Goal: Check status: Check status

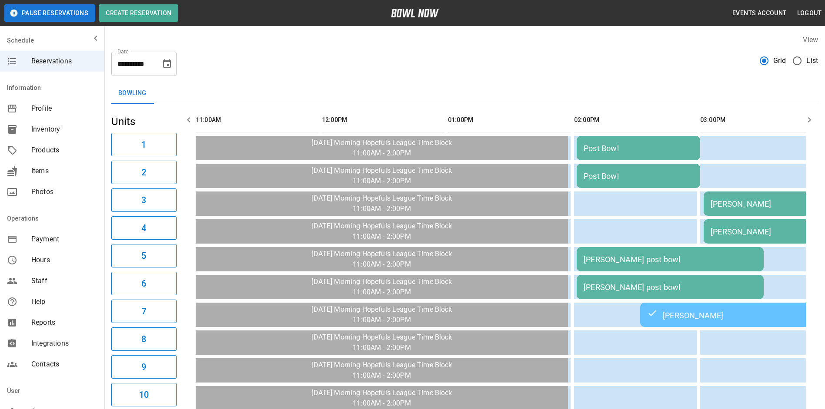
click at [631, 142] on td "Post Bowl" at bounding box center [637, 148] width 123 height 24
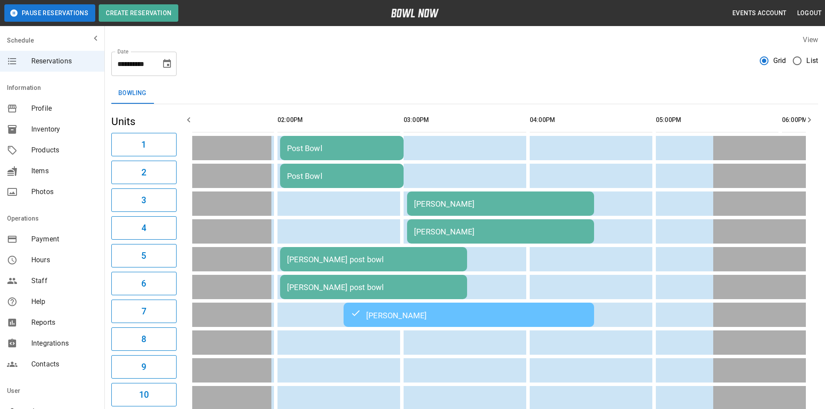
click at [413, 317] on div "[PERSON_NAME]" at bounding box center [468, 315] width 236 height 10
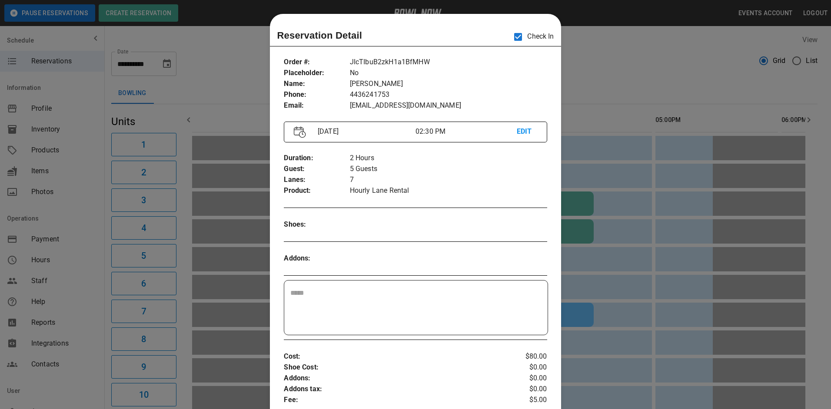
scroll to position [14, 0]
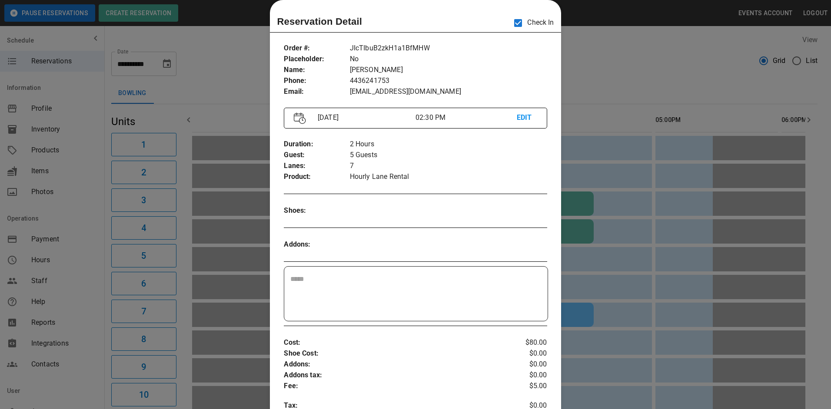
click at [606, 49] on div at bounding box center [415, 204] width 831 height 409
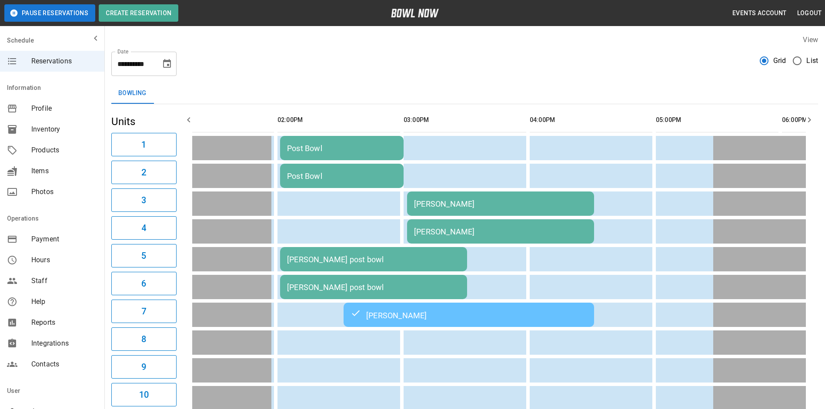
click at [321, 258] on div "[PERSON_NAME] post bowl" at bounding box center [373, 259] width 173 height 9
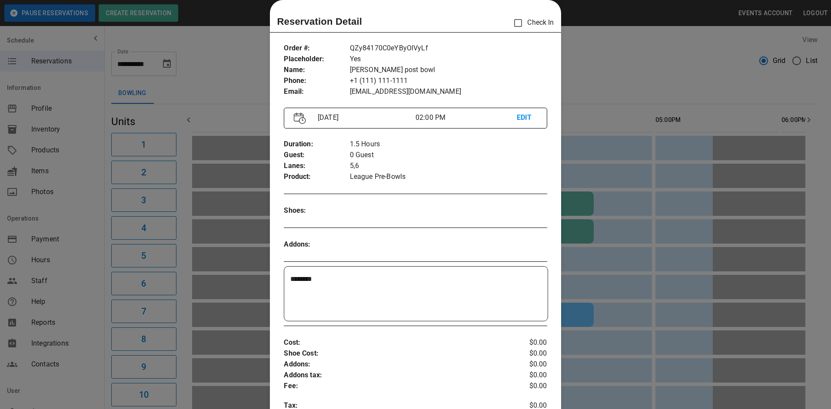
click at [609, 57] on div at bounding box center [415, 204] width 831 height 409
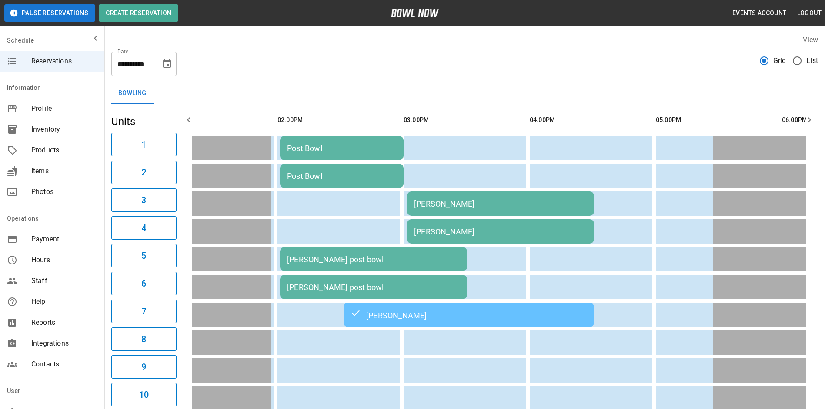
click at [490, 321] on td "[PERSON_NAME]" at bounding box center [468, 315] width 250 height 24
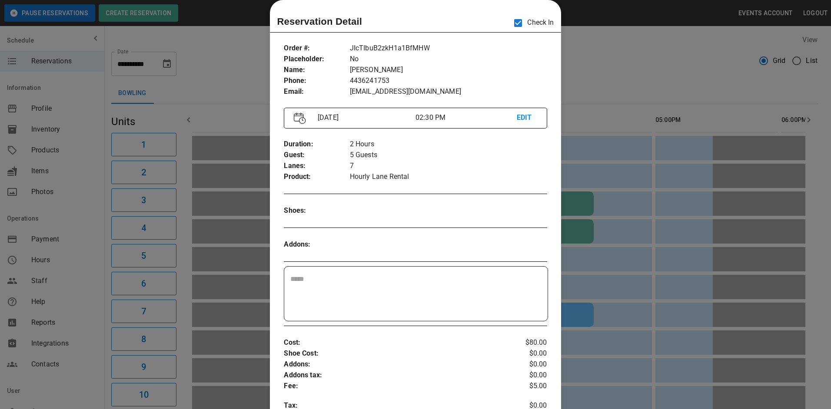
click at [703, 217] on div at bounding box center [415, 204] width 831 height 409
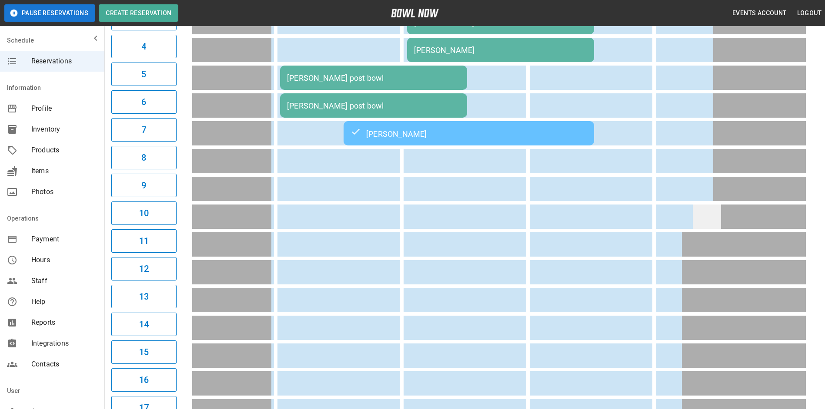
scroll to position [8, 0]
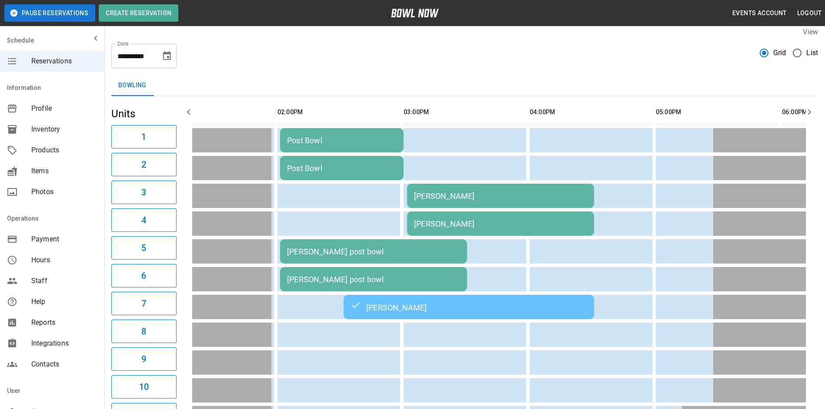
click at [184, 120] on button "button" at bounding box center [188, 111] width 17 height 17
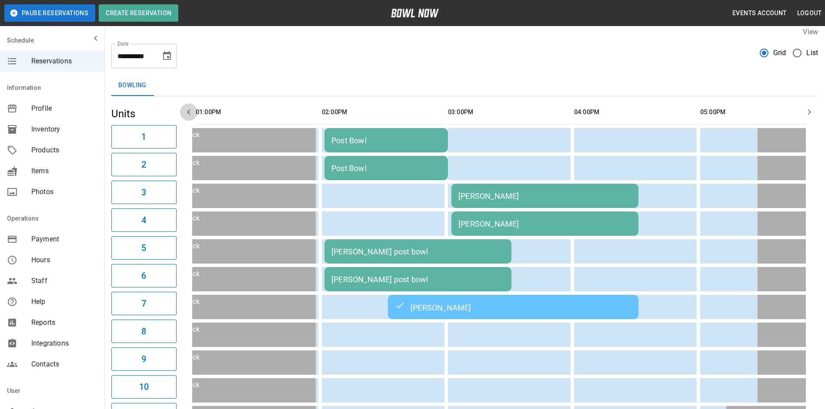
click at [184, 120] on button "button" at bounding box center [188, 111] width 17 height 17
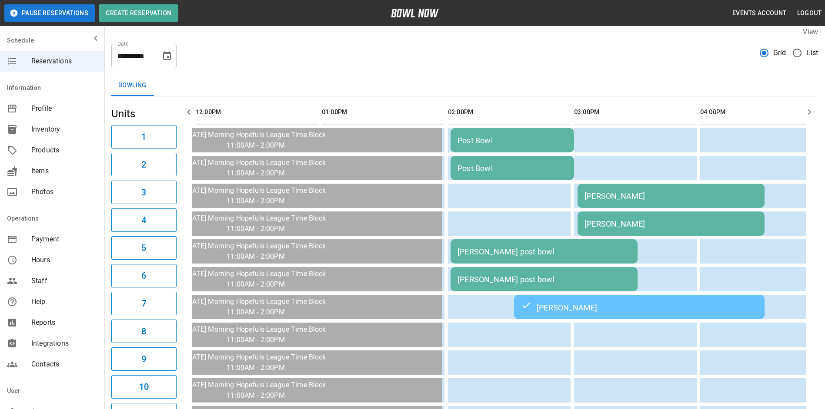
click at [184, 120] on button "button" at bounding box center [188, 111] width 17 height 17
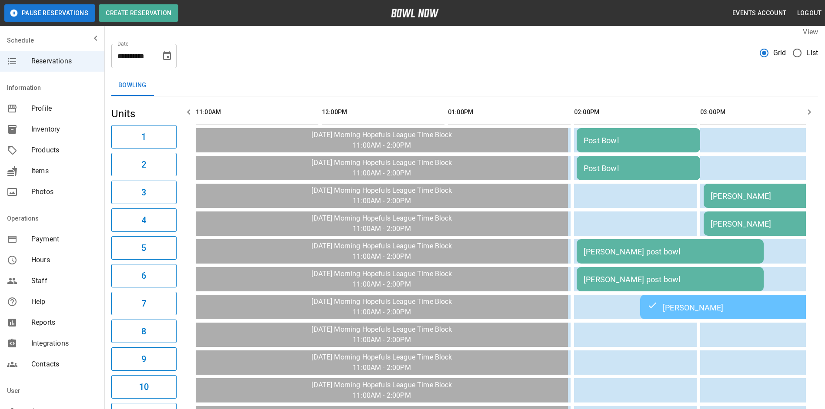
click at [184, 120] on button "button" at bounding box center [188, 111] width 17 height 17
